Goal: Find contact information: Find contact information

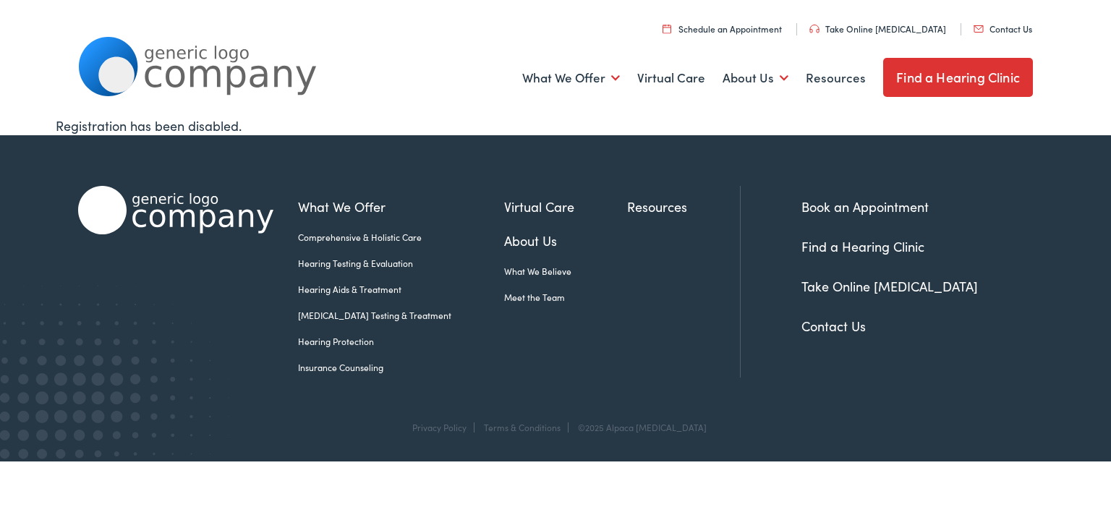
click at [981, 30] on img at bounding box center [979, 28] width 10 height 7
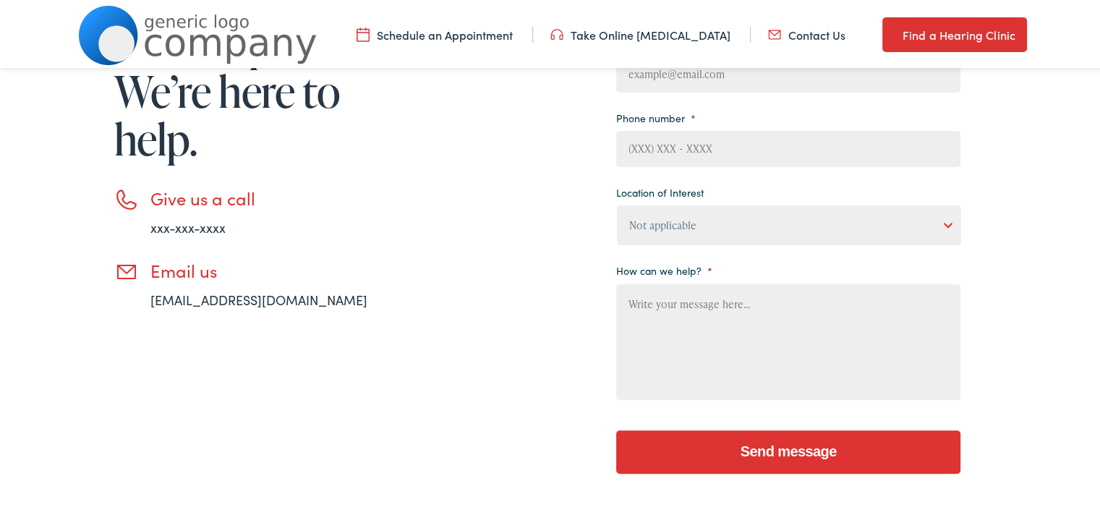
scroll to position [310, 0]
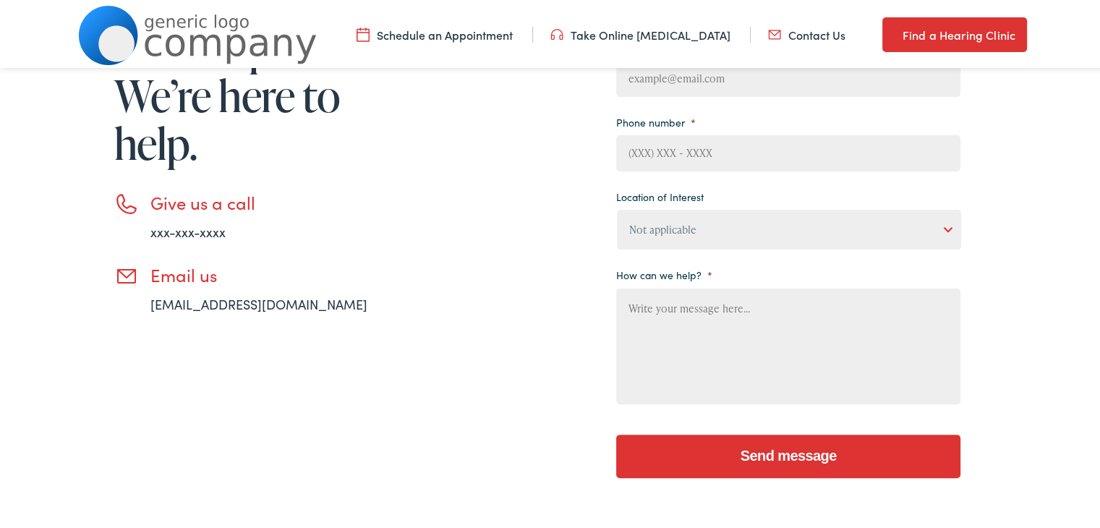
click at [190, 231] on link "xxx-xxx-xxxx" at bounding box center [187, 229] width 75 height 18
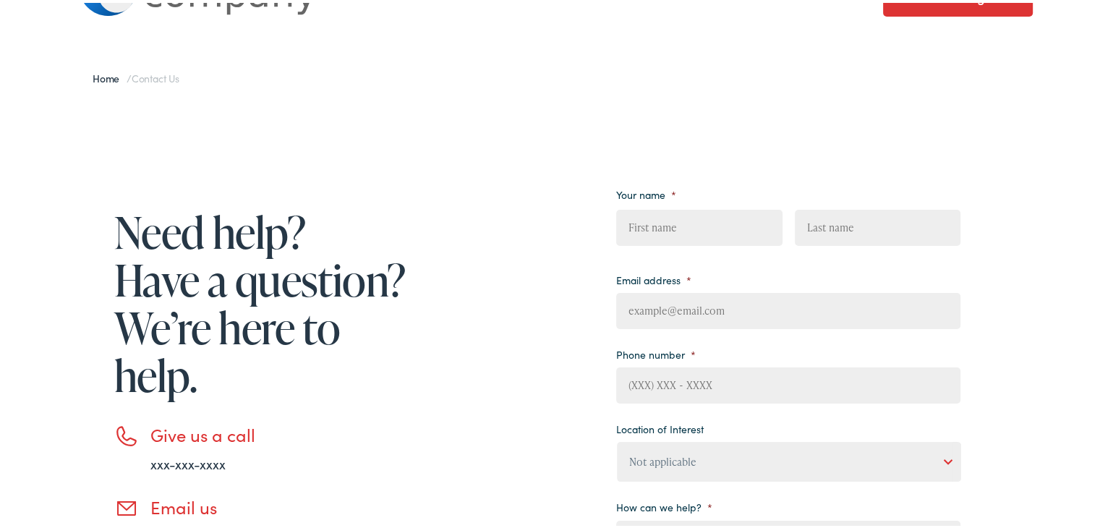
scroll to position [0, 0]
